Goal: Task Accomplishment & Management: Manage account settings

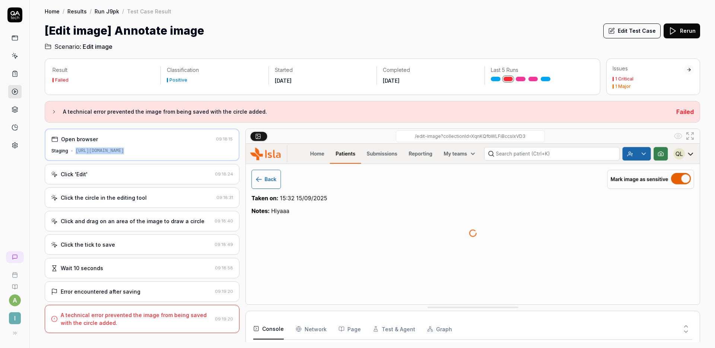
scroll to position [112, 0]
click at [507, 44] on h2 "Scenario: Edit image" at bounding box center [372, 45] width 655 height 12
click at [633, 31] on button "Edit Test Case" at bounding box center [631, 30] width 57 height 15
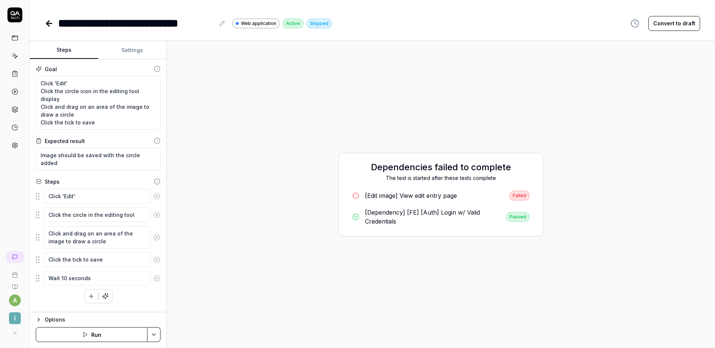
click at [677, 25] on button "Convert to draft" at bounding box center [674, 23] width 52 height 15
type textarea "*"
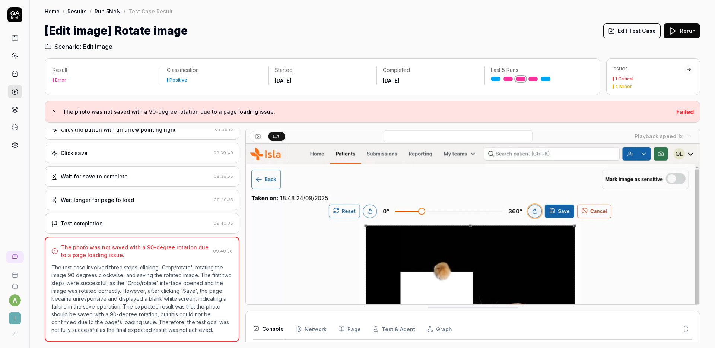
scroll to position [67, 0]
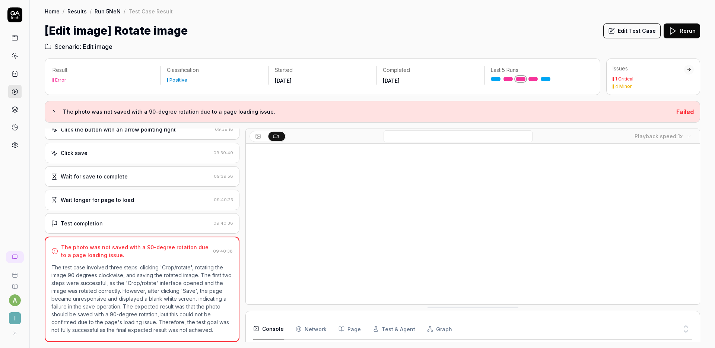
click at [646, 15] on div "Home / Results / Run 5NeN / Test Case Result Home / Results / Run 5NeN / Test C…" at bounding box center [372, 25] width 685 height 51
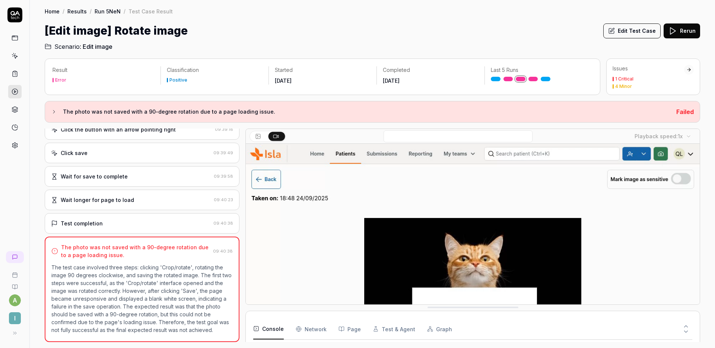
click at [635, 28] on button "Edit Test Case" at bounding box center [631, 30] width 57 height 15
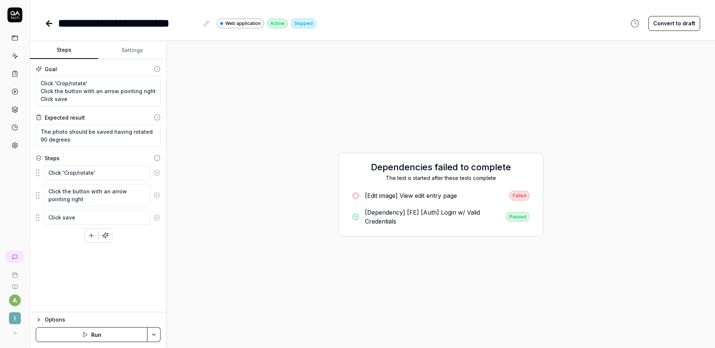
click at [677, 19] on button "Convert to draft" at bounding box center [674, 23] width 52 height 15
click at [388, 31] on div "**********" at bounding box center [372, 23] width 655 height 17
type textarea "*"
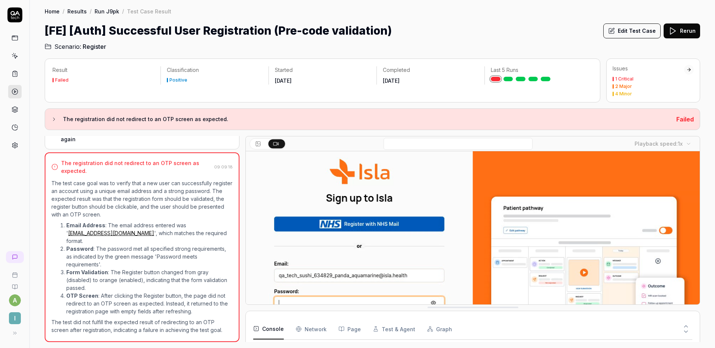
scroll to position [198, 0]
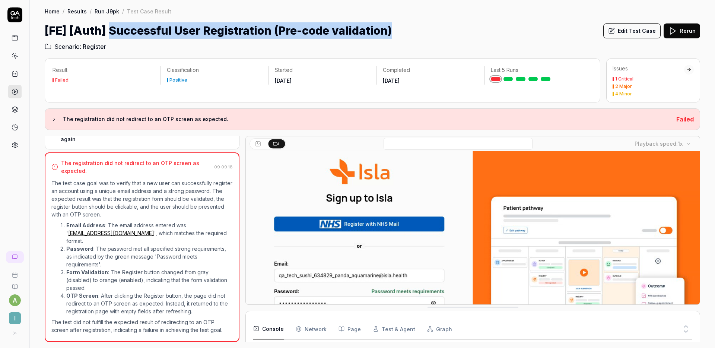
drag, startPoint x: 403, startPoint y: 30, endPoint x: 108, endPoint y: 28, distance: 295.5
click at [108, 28] on div "[FE] [Auth] Successful User Registration (Pre-code validation) Edit Test Case R…" at bounding box center [372, 30] width 655 height 17
copy h1 "Successful User Registration (Pre-code validation)"
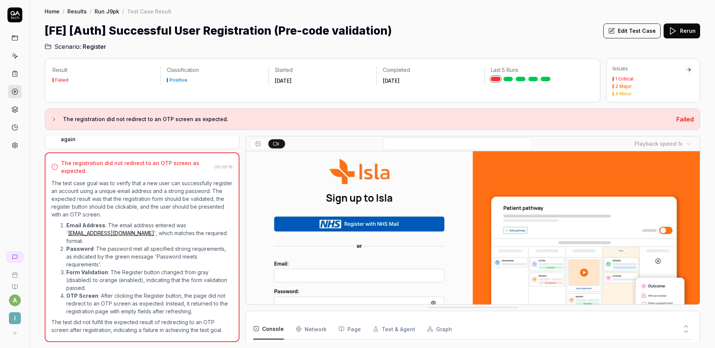
click at [454, 20] on div "Home / Results / Run J9pk / Test Case Result Home / Results / Run J9pk / Test C…" at bounding box center [372, 25] width 685 height 51
click at [619, 29] on button "Edit Test Case" at bounding box center [631, 30] width 57 height 15
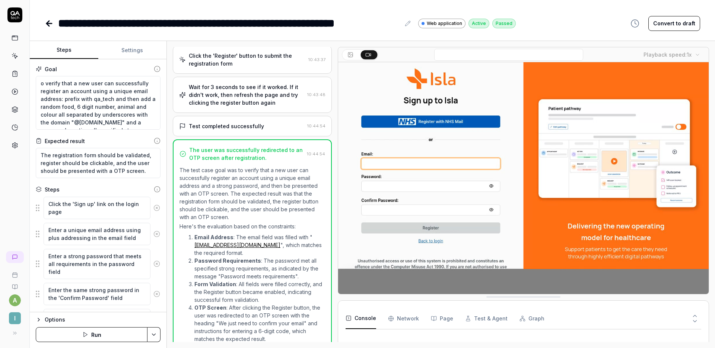
click at [686, 25] on button "Convert to draft" at bounding box center [674, 23] width 52 height 15
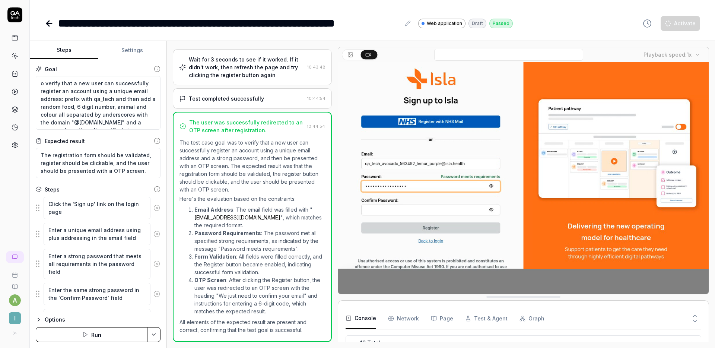
scroll to position [127, 0]
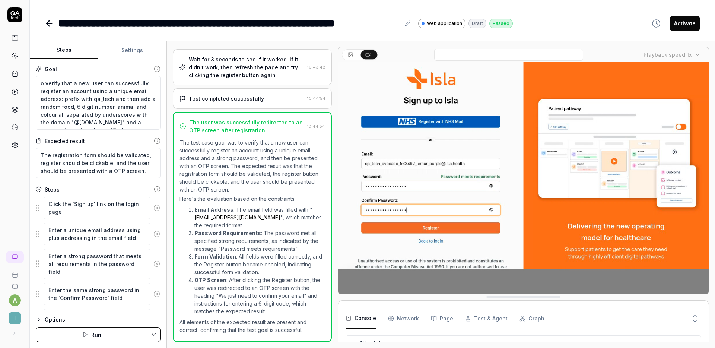
type textarea "*"
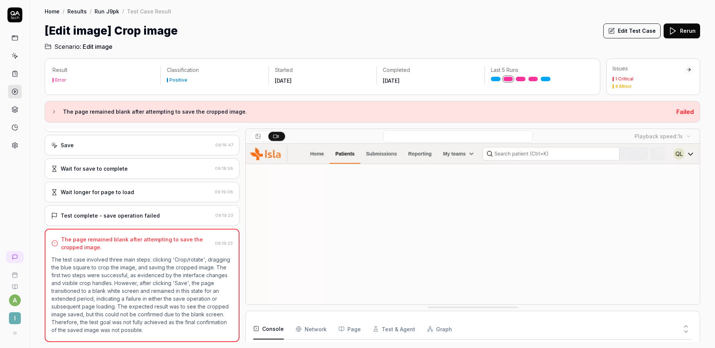
scroll to position [83, 0]
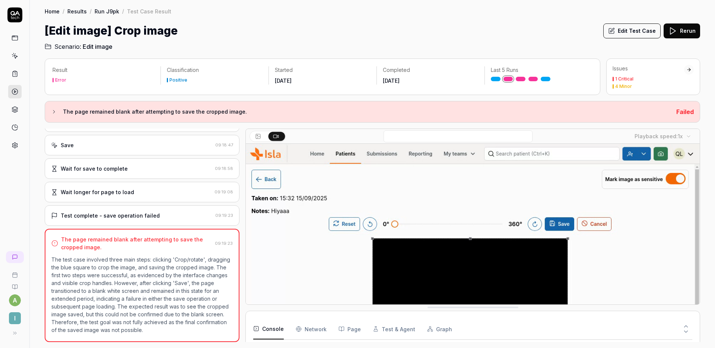
click at [393, 40] on h2 "Scenario: Edit image" at bounding box center [372, 45] width 655 height 12
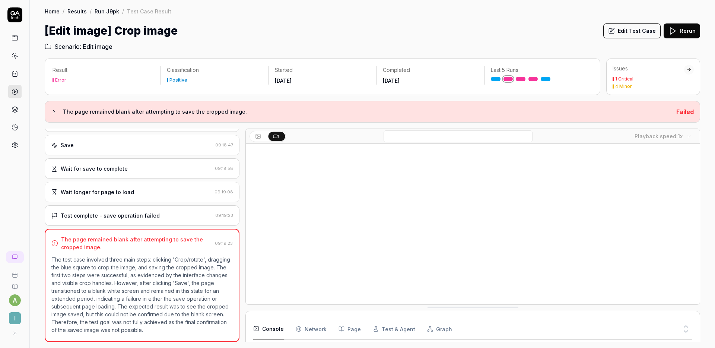
click at [436, 21] on div "Home / Results / Run J9pk / Test Case Result Home / Results / Run J9pk / Test C…" at bounding box center [372, 25] width 685 height 51
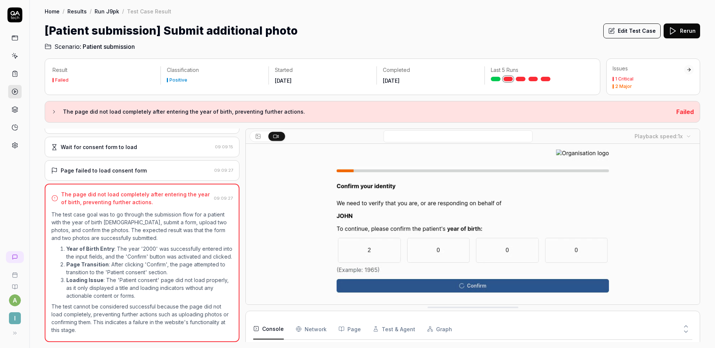
scroll to position [467, 0]
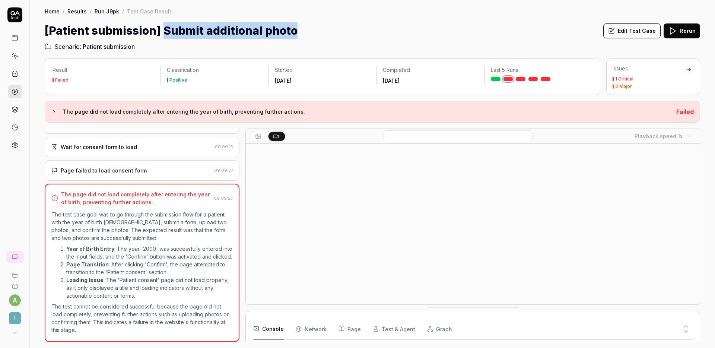
drag, startPoint x: 299, startPoint y: 30, endPoint x: 163, endPoint y: 32, distance: 136.2
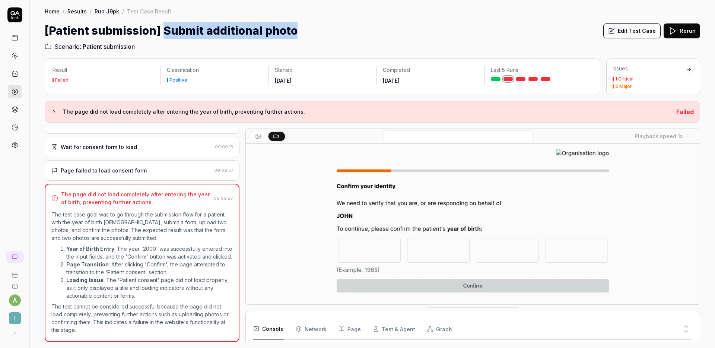
click at [163, 32] on div "[Patient submission] Submit additional photo Edit Test Case Rerun" at bounding box center [372, 30] width 655 height 17
copy h1 "Submit additional photo"
click at [632, 25] on button "Edit Test Case" at bounding box center [631, 30] width 57 height 15
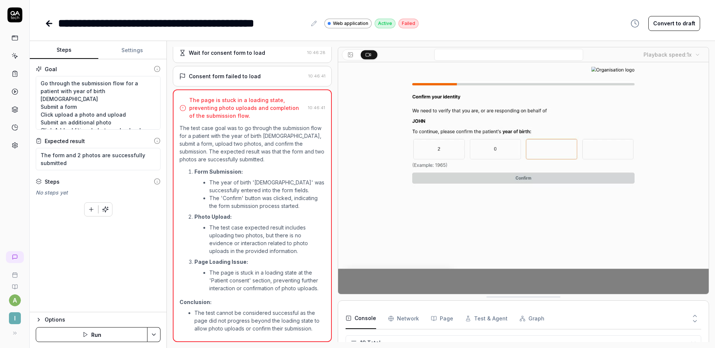
scroll to position [337, 0]
click at [678, 26] on button "Convert to draft" at bounding box center [674, 23] width 52 height 15
click at [568, 37] on div "**********" at bounding box center [372, 174] width 685 height 348
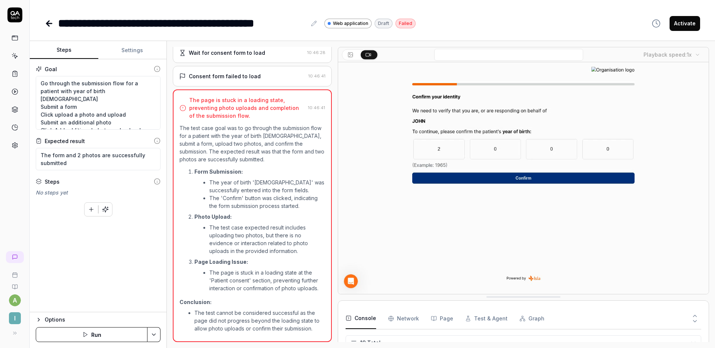
type textarea "*"
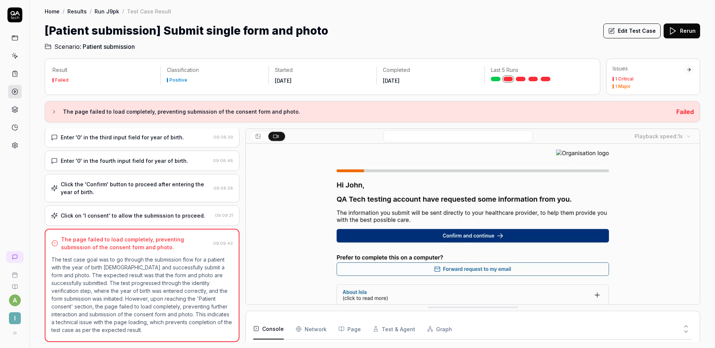
scroll to position [337, 0]
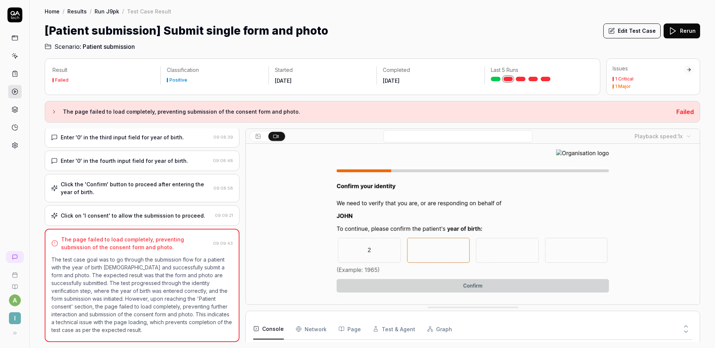
click at [375, 19] on div "Home / Results / Run J9pk / Test Case Result Home / Results / Run J9pk / Test C…" at bounding box center [372, 25] width 685 height 51
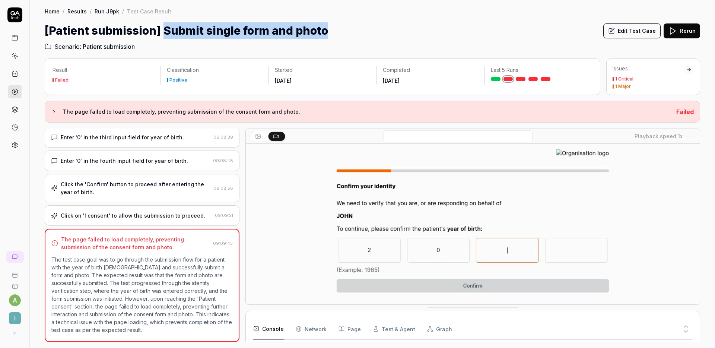
drag, startPoint x: 332, startPoint y: 30, endPoint x: 164, endPoint y: 36, distance: 168.7
click at [164, 36] on div "[Patient submission] Submit single form and photo Edit Test Case Rerun" at bounding box center [372, 30] width 655 height 17
copy h1 "Submit single form and photo"
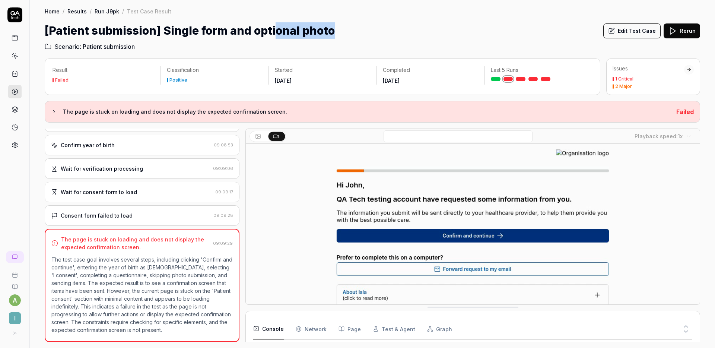
scroll to position [382, 0]
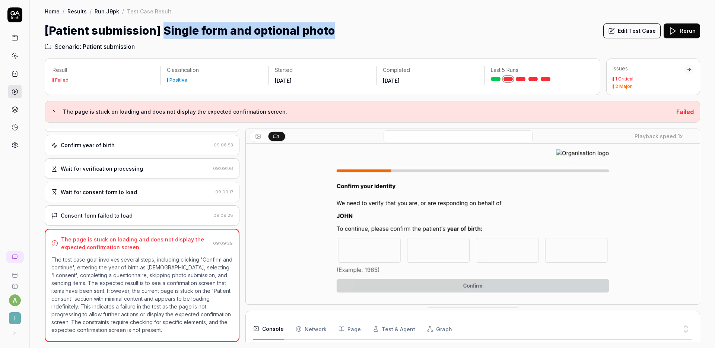
drag, startPoint x: 344, startPoint y: 26, endPoint x: 164, endPoint y: 25, distance: 180.1
click at [164, 25] on div "[Patient submission] Single form and optional photo Edit Test Case Rerun" at bounding box center [372, 30] width 655 height 17
copy h1 "Single form and optional photo"
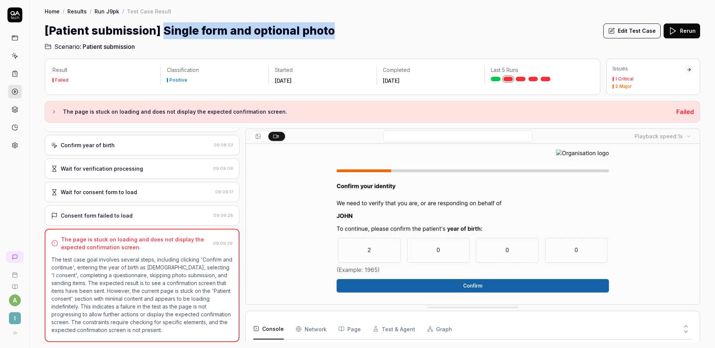
click at [632, 28] on button "Edit Test Case" at bounding box center [631, 30] width 57 height 15
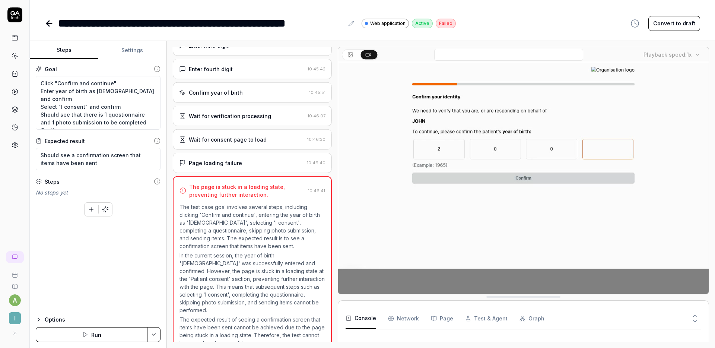
click at [670, 22] on button "Convert to draft" at bounding box center [674, 23] width 52 height 15
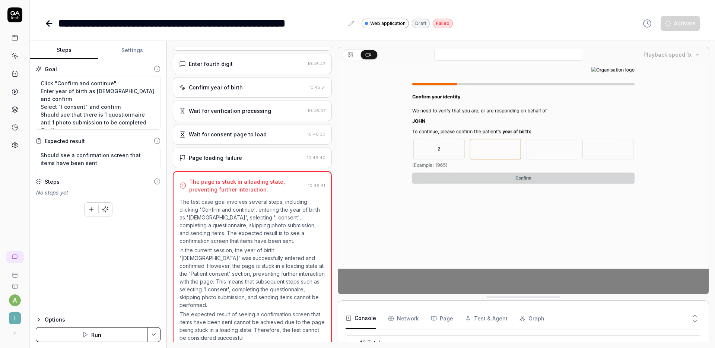
scroll to position [337, 0]
type textarea "*"
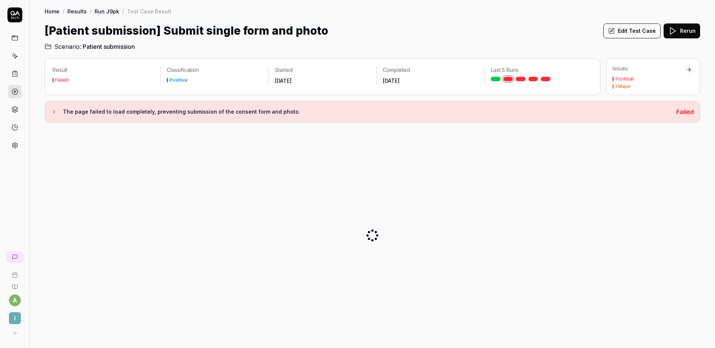
click at [629, 33] on button "Edit Test Case" at bounding box center [631, 30] width 57 height 15
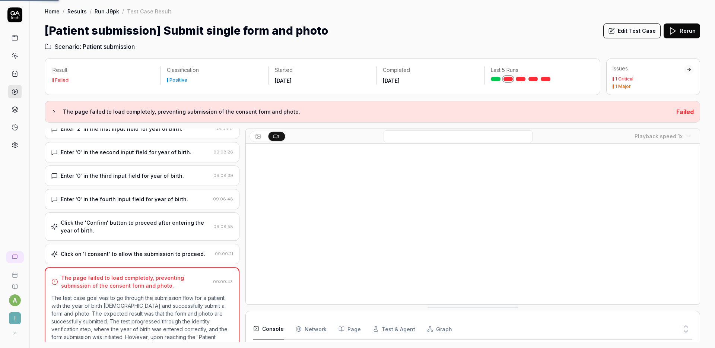
scroll to position [116, 0]
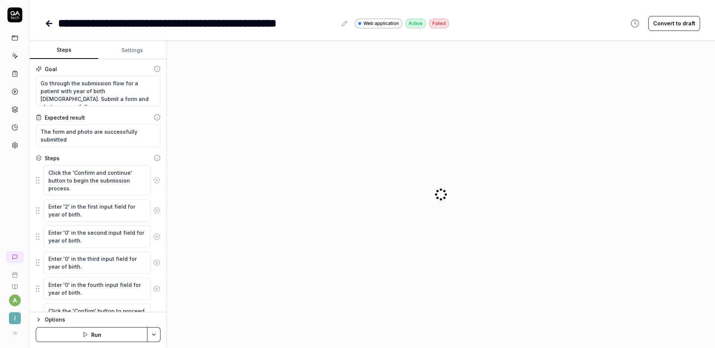
click at [665, 20] on button "Convert to draft" at bounding box center [674, 23] width 52 height 15
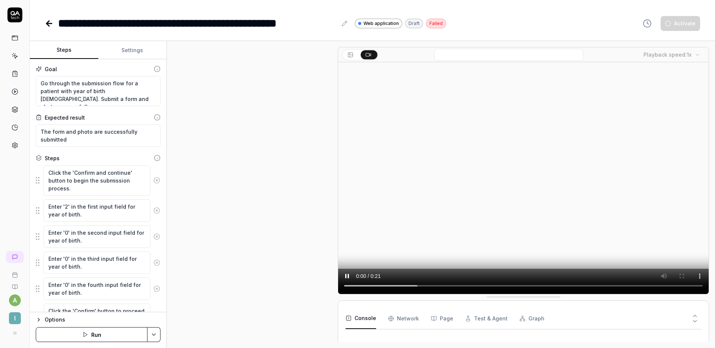
scroll to position [103, 0]
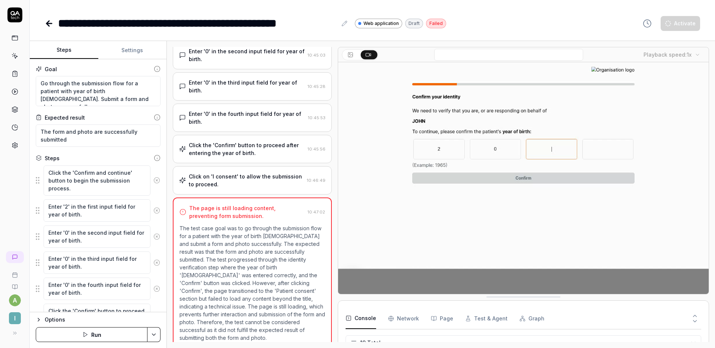
scroll to position [337, 0]
type textarea "*"
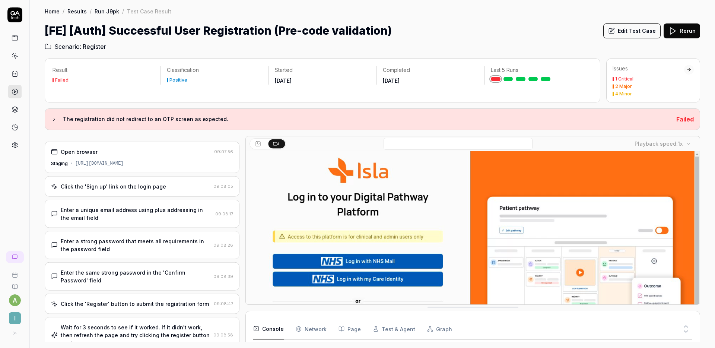
click at [610, 28] on icon at bounding box center [611, 31] width 7 height 7
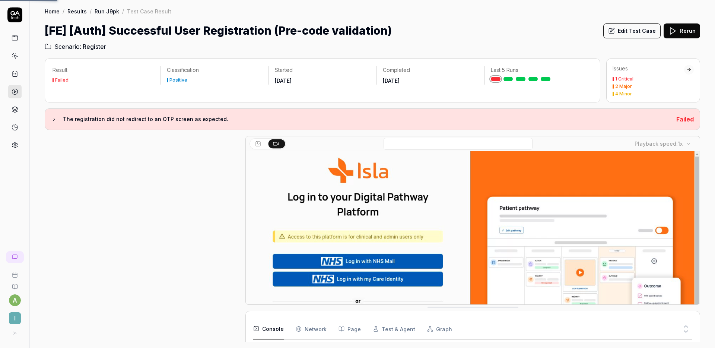
scroll to position [198, 0]
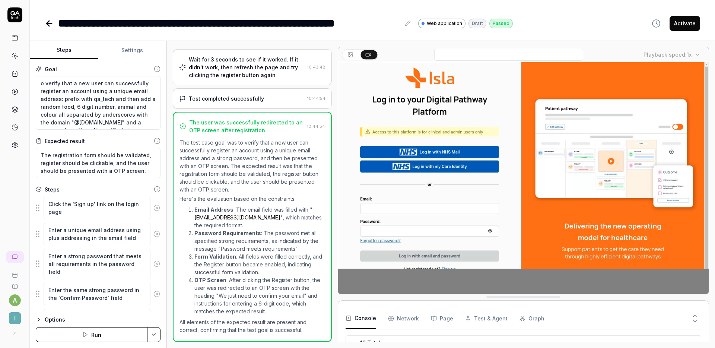
scroll to position [127, 0]
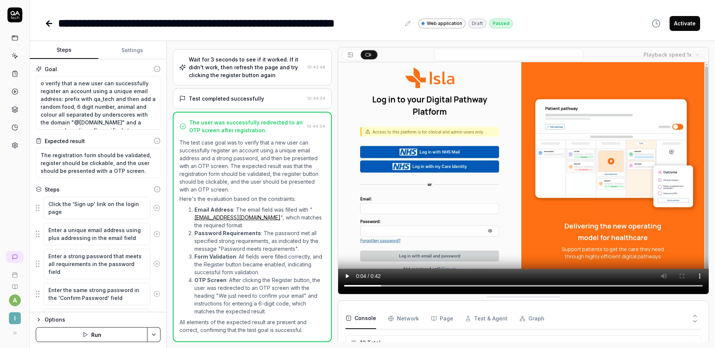
type textarea "*"
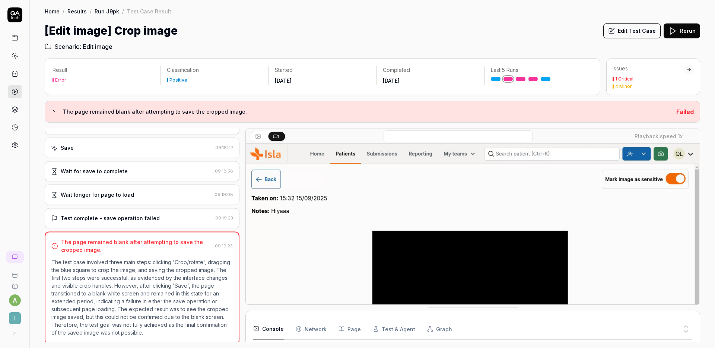
click at [620, 35] on button "Edit Test Case" at bounding box center [631, 30] width 57 height 15
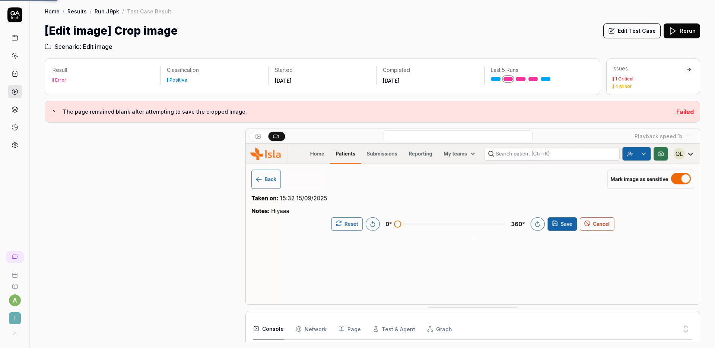
scroll to position [83, 0]
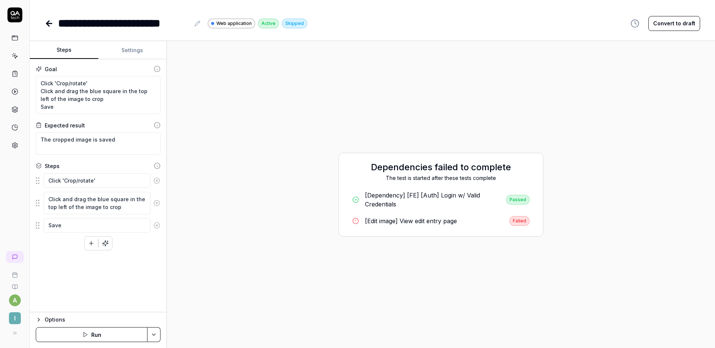
click at [675, 26] on button "Convert to draft" at bounding box center [674, 23] width 52 height 15
type textarea "*"
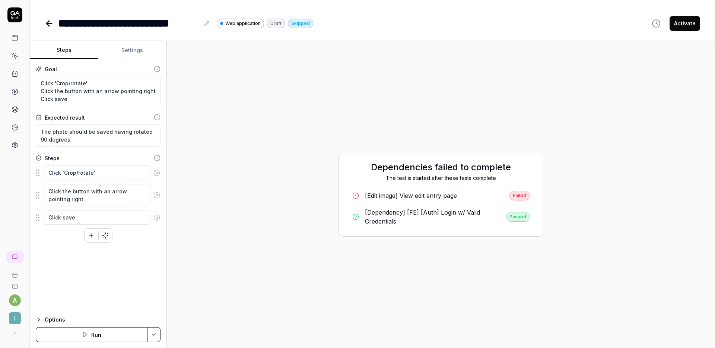
type textarea "*"
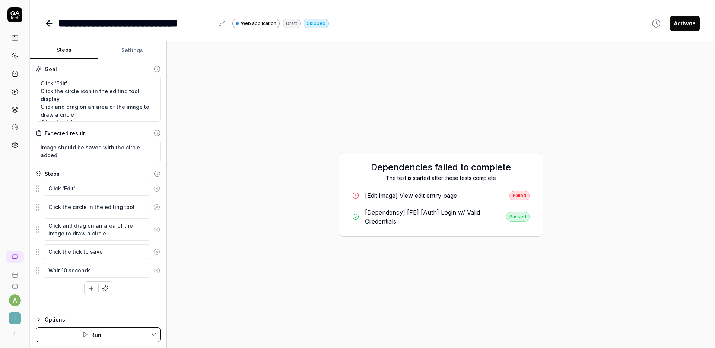
type textarea "*"
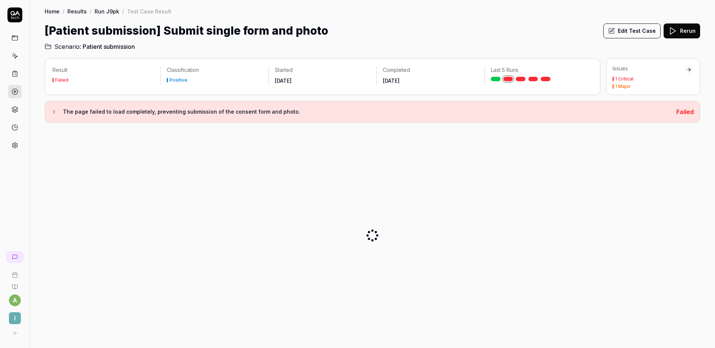
click at [611, 29] on icon at bounding box center [610, 30] width 5 height 5
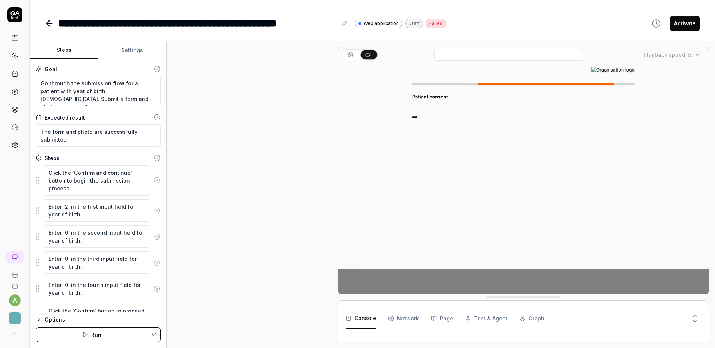
type textarea "*"
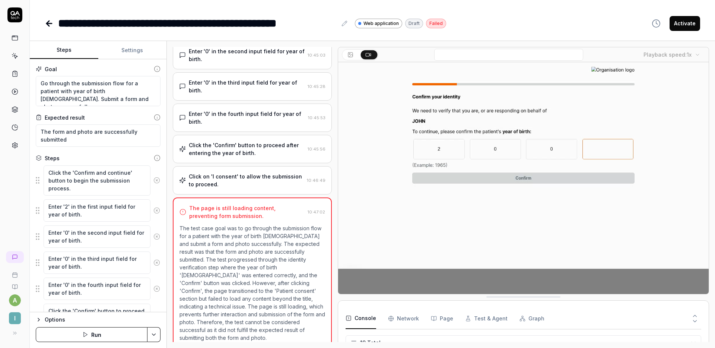
scroll to position [337, 0]
